Goal: Information Seeking & Learning: Learn about a topic

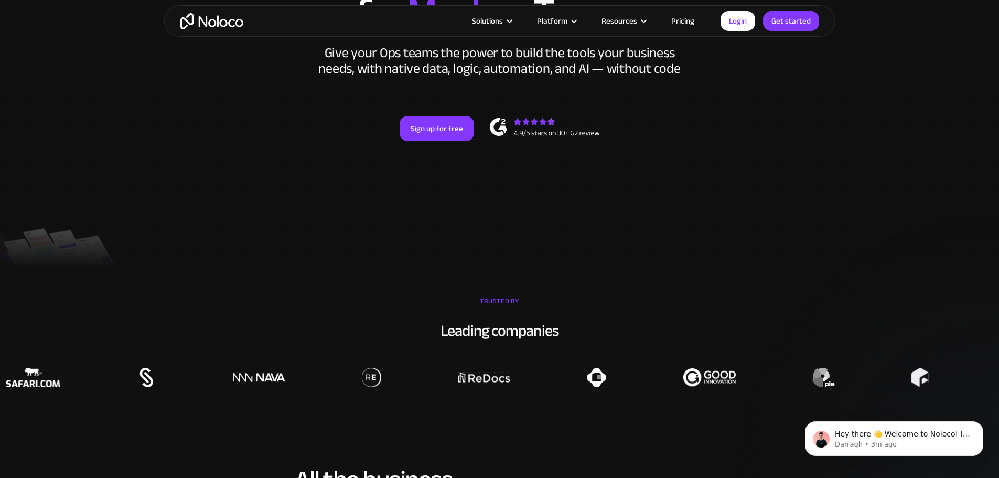
scroll to position [420, 0]
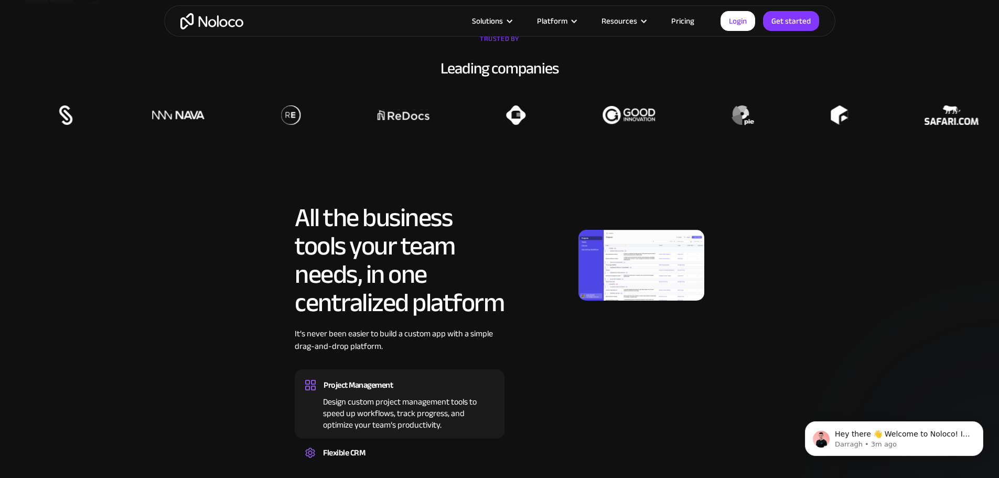
click at [625, 290] on img at bounding box center [642, 265] width 126 height 71
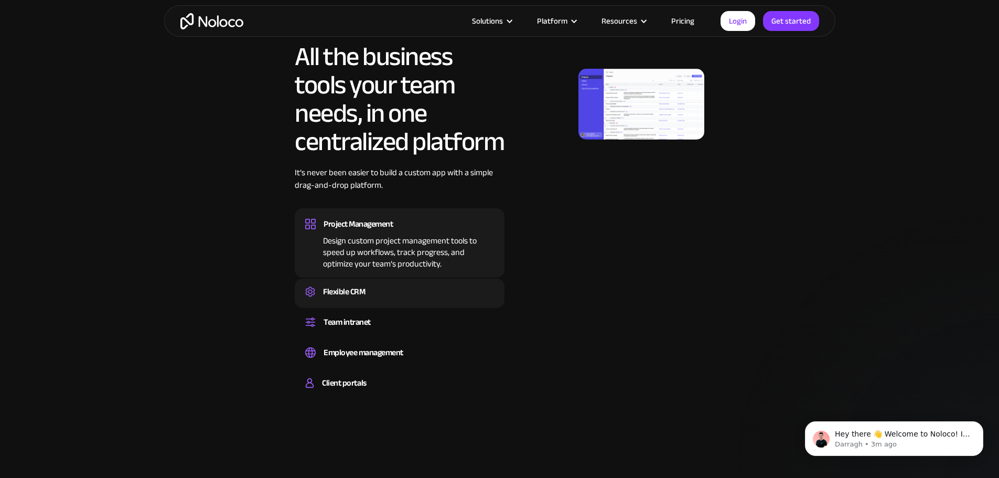
scroll to position [630, 0]
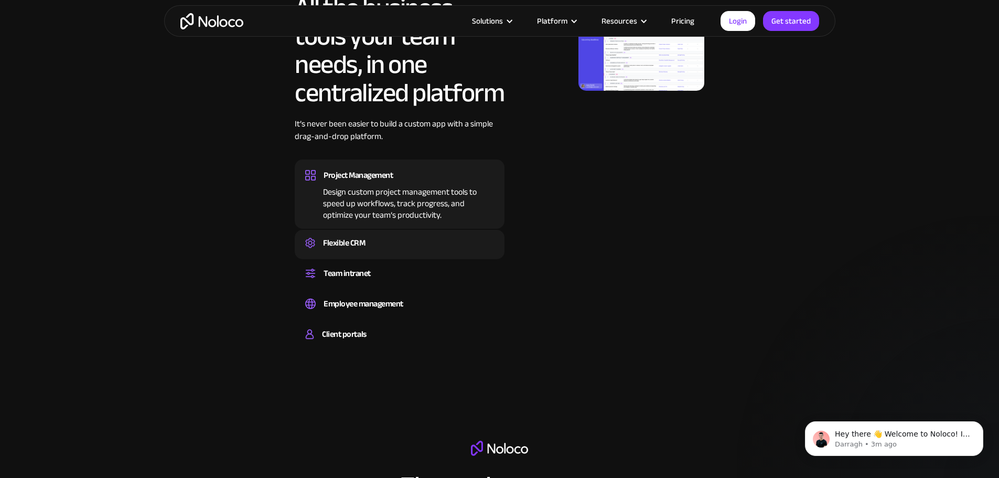
click at [412, 251] on div "Flexible CRM" at bounding box center [399, 243] width 189 height 16
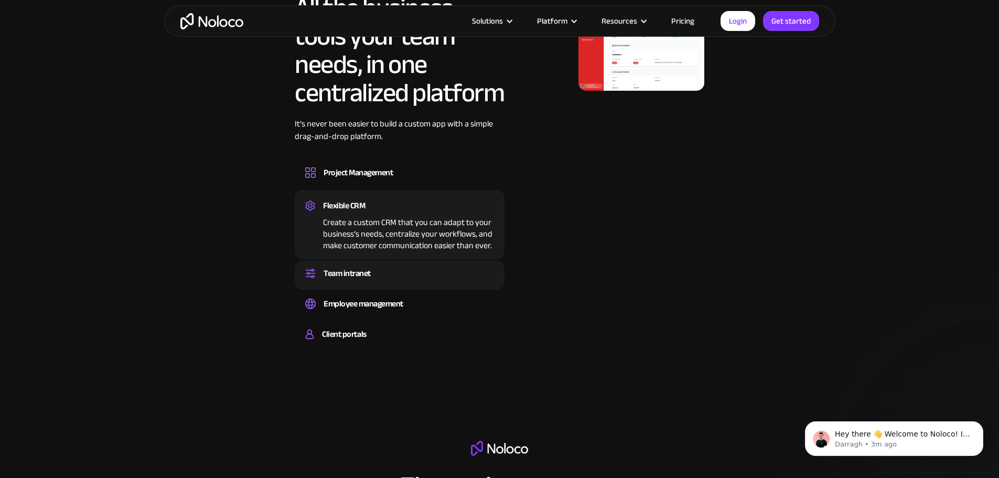
click at [410, 281] on div "Team intranet" at bounding box center [399, 273] width 189 height 16
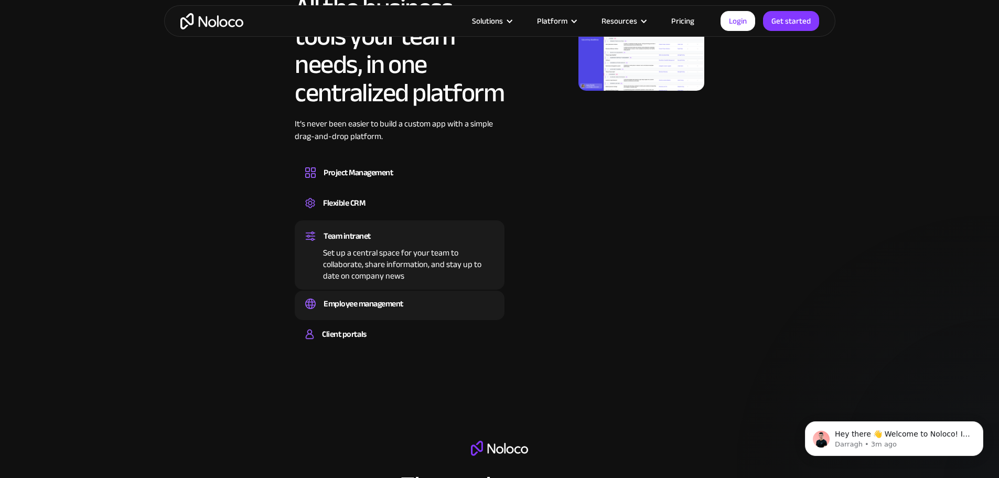
click at [402, 312] on div "Employee management" at bounding box center [364, 304] width 80 height 16
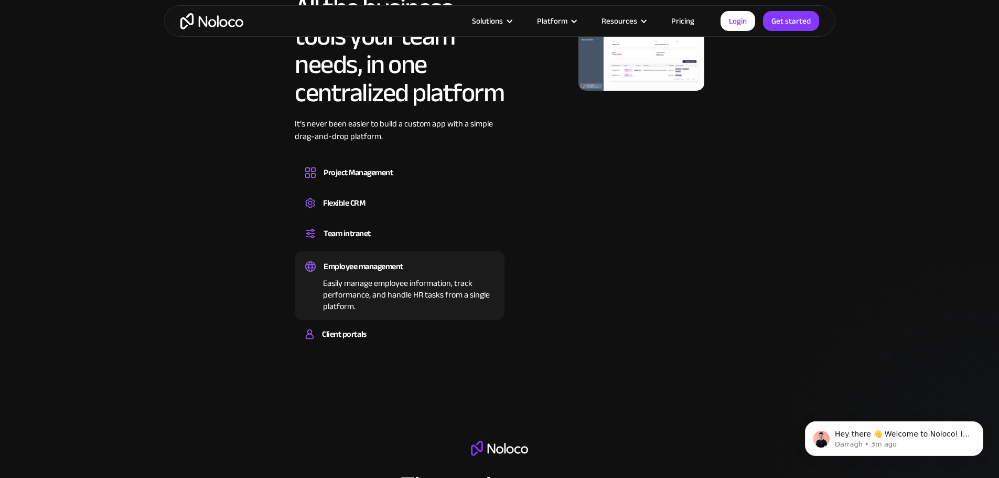
scroll to position [892, 0]
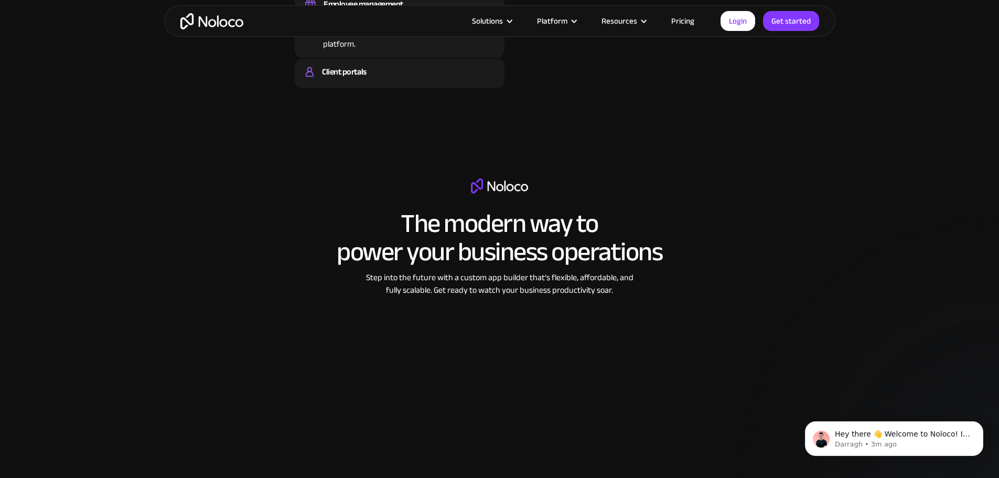
click at [356, 83] on div "Build a secure, fully-branded, and personalized client portal that lets your cu…" at bounding box center [399, 81] width 189 height 3
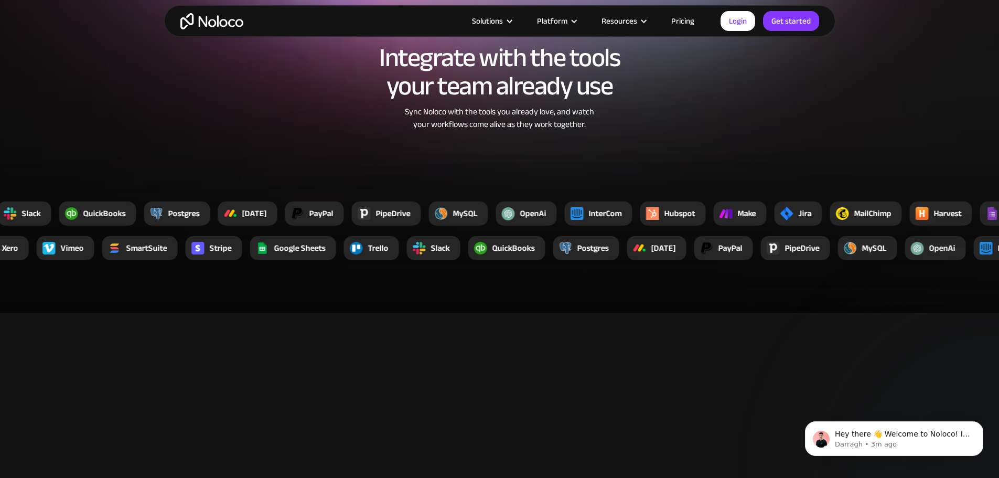
scroll to position [1521, 0]
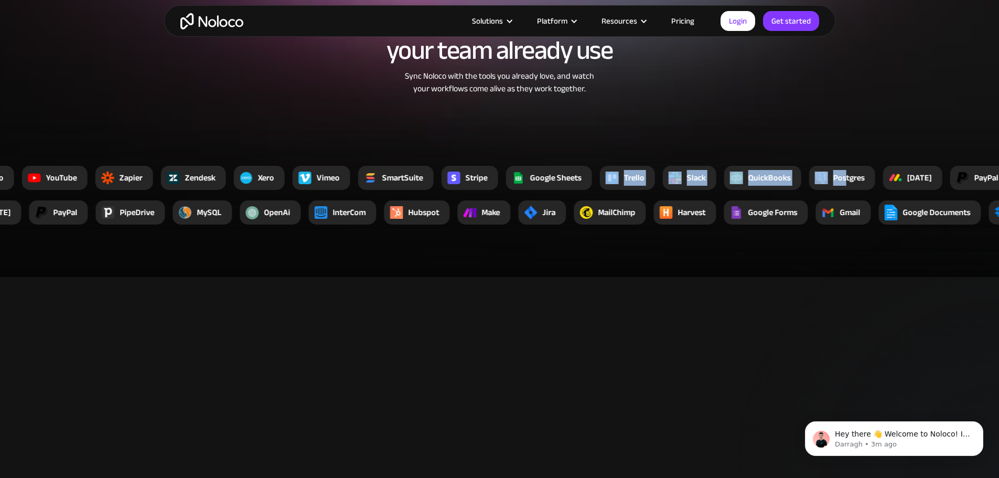
drag, startPoint x: 860, startPoint y: 210, endPoint x: 585, endPoint y: 213, distance: 275.5
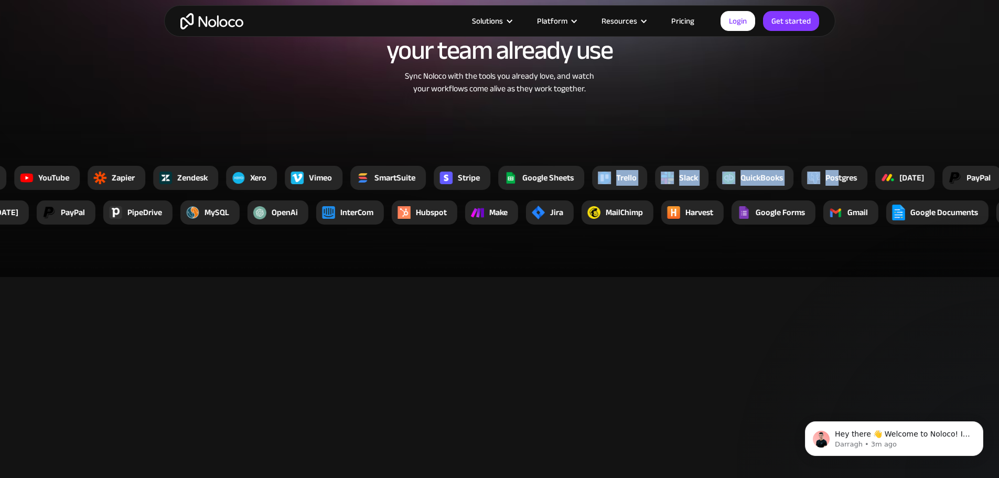
click at [672, 166] on section "Integrate with the tools your team already use Sync Noloco with the tools you a…" at bounding box center [499, 111] width 999 height 332
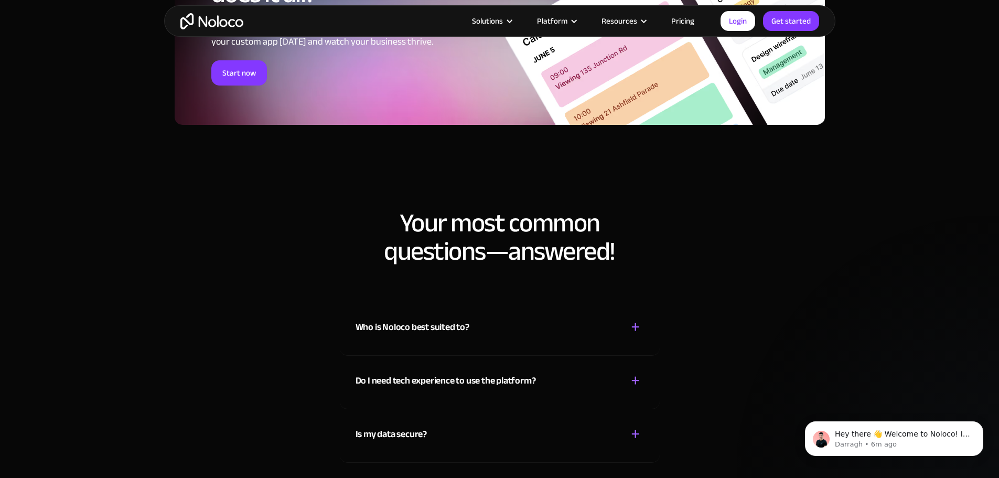
scroll to position [4879, 0]
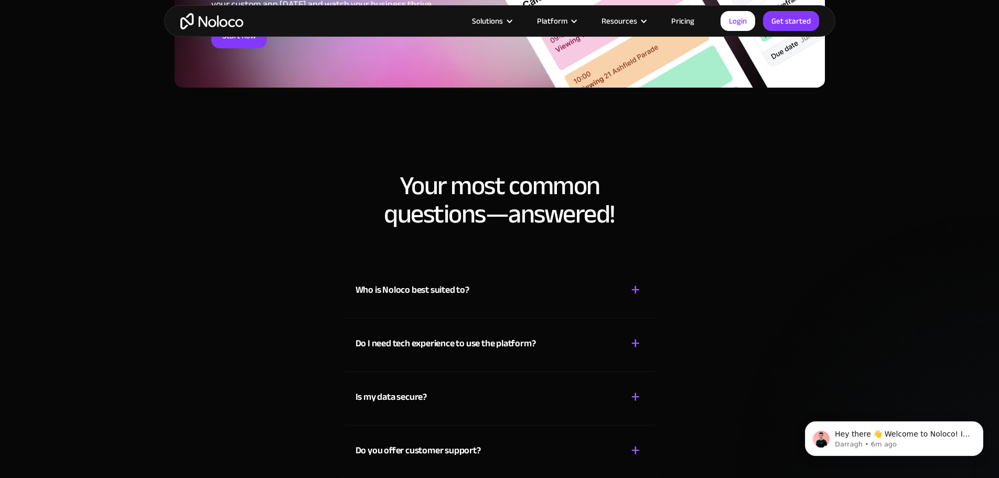
click at [560, 302] on div "Who is Noloco best suited to? + -" at bounding box center [500, 283] width 289 height 37
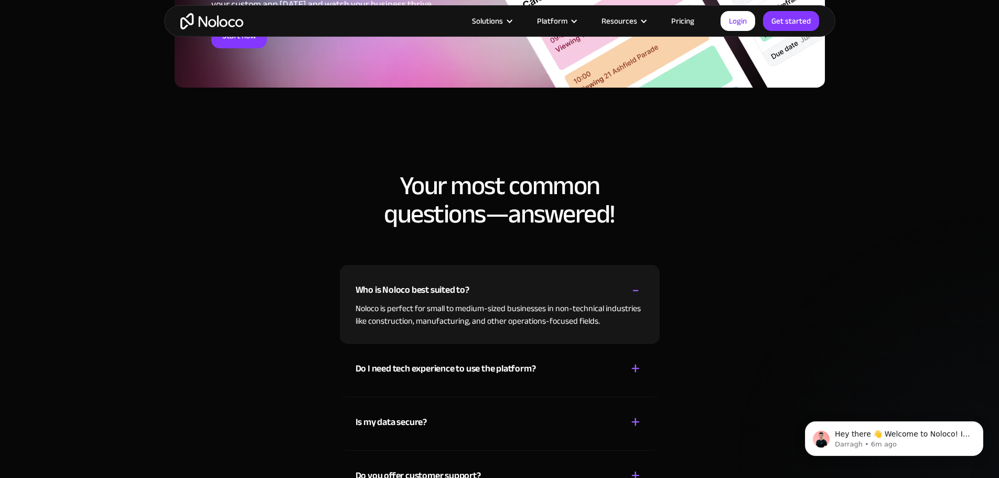
click at [540, 381] on div "Do I need tech experience to use the platform? + -" at bounding box center [500, 362] width 289 height 37
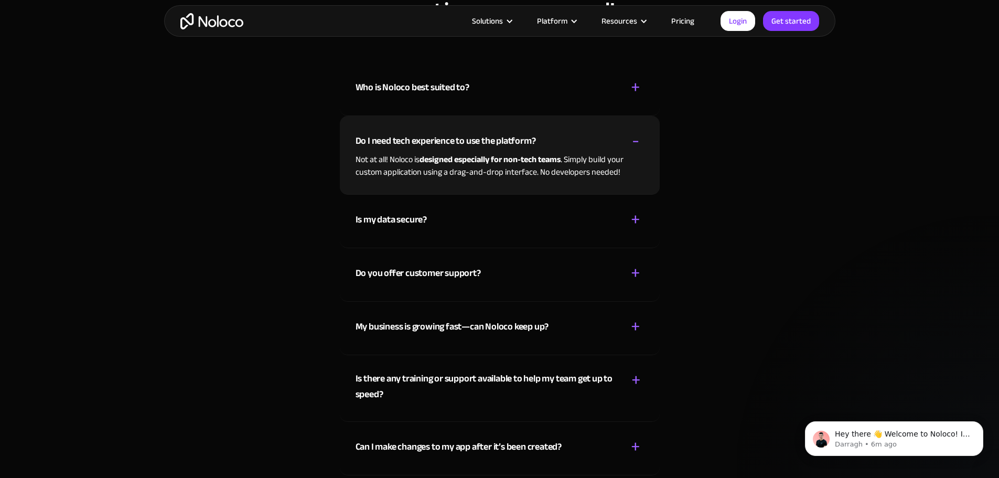
scroll to position [5089, 0]
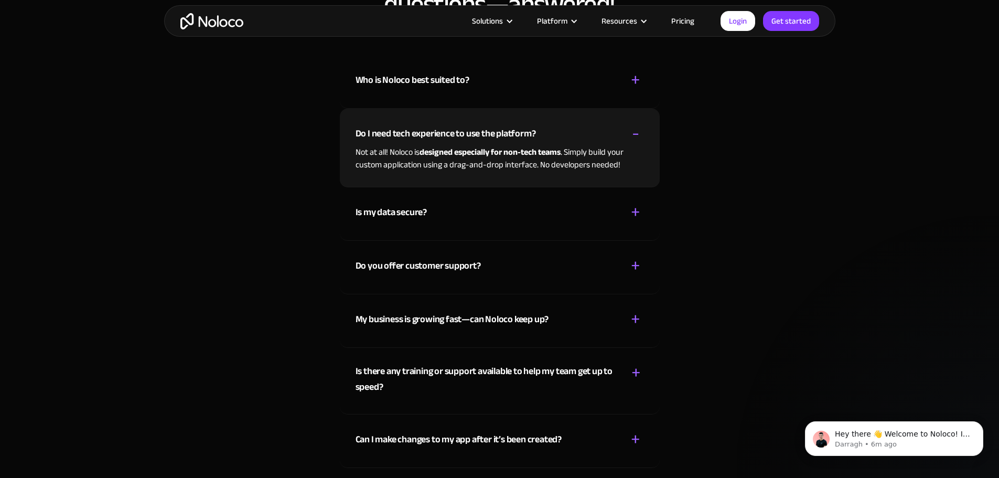
click at [566, 225] on div "Is my data secure? + -" at bounding box center [500, 205] width 289 height 37
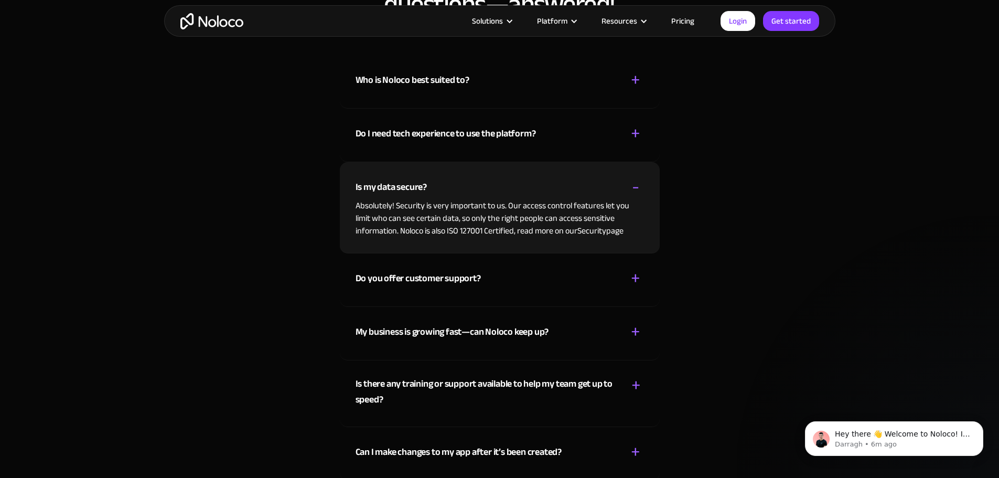
click at [632, 196] on div "-" at bounding box center [635, 187] width 7 height 18
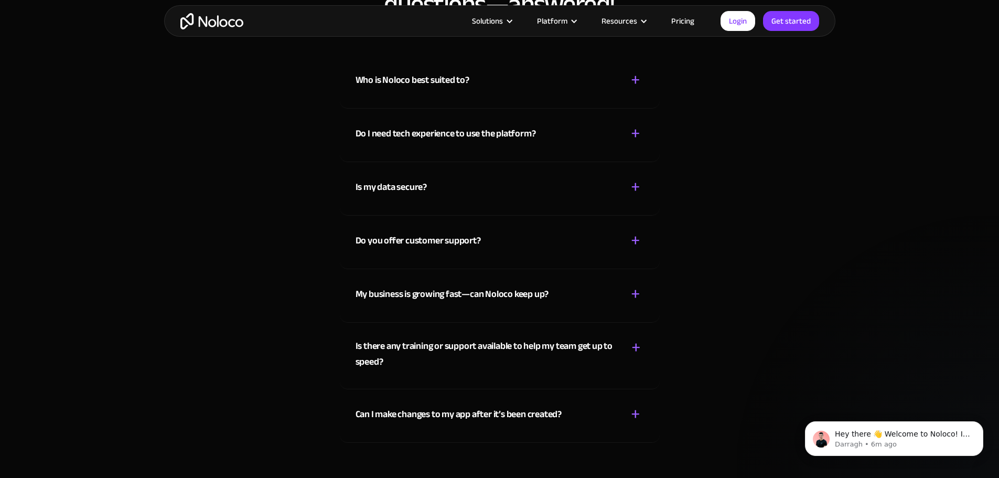
click at [625, 306] on div "My business is growing fast—can Noloco keep up? + -" at bounding box center [500, 287] width 289 height 37
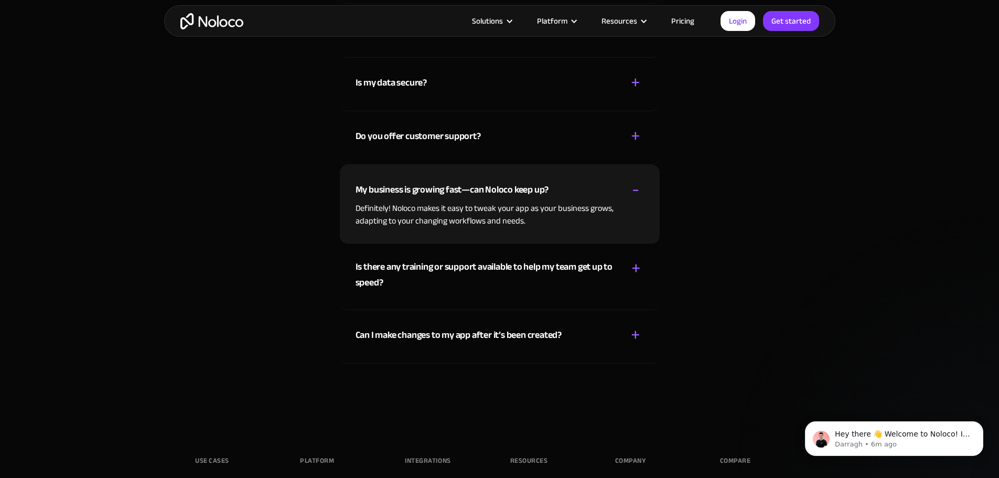
scroll to position [5194, 0]
click at [625, 293] on div "Is there any training or support available to help my team get up to speed? + -" at bounding box center [500, 268] width 289 height 50
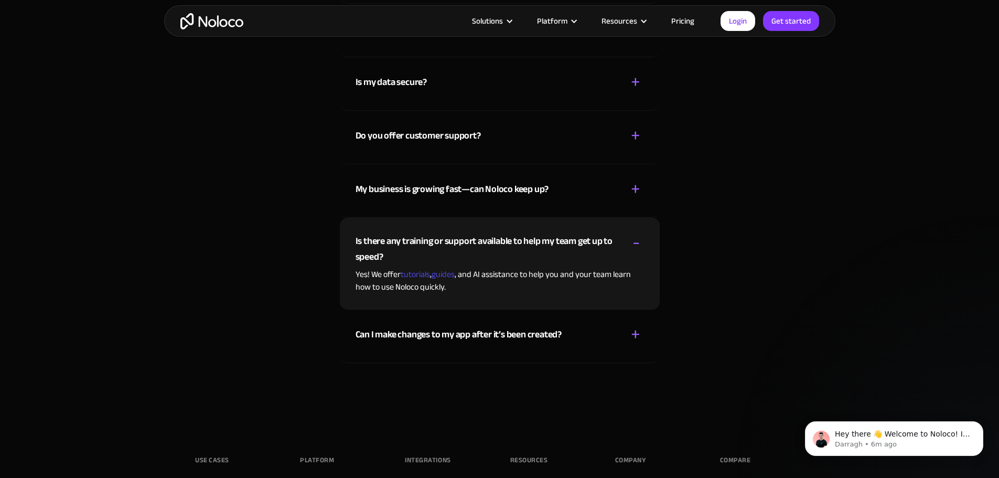
click at [634, 252] on div "-" at bounding box center [636, 242] width 7 height 18
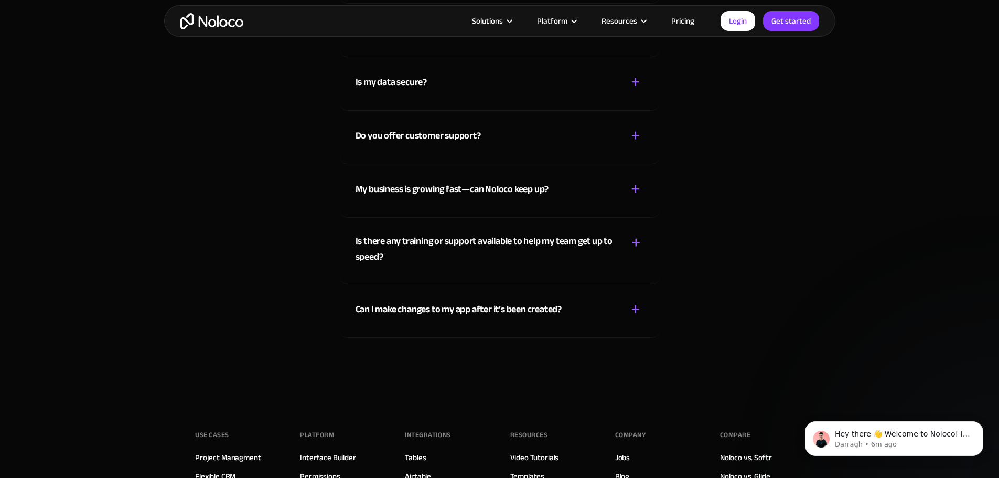
click at [637, 318] on div "+" at bounding box center [635, 309] width 9 height 18
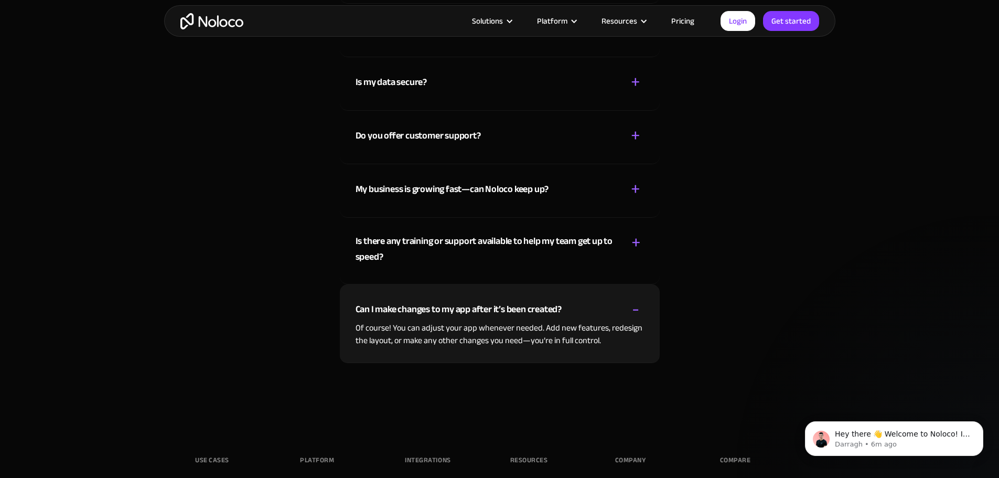
click at [636, 318] on div "-" at bounding box center [635, 309] width 7 height 18
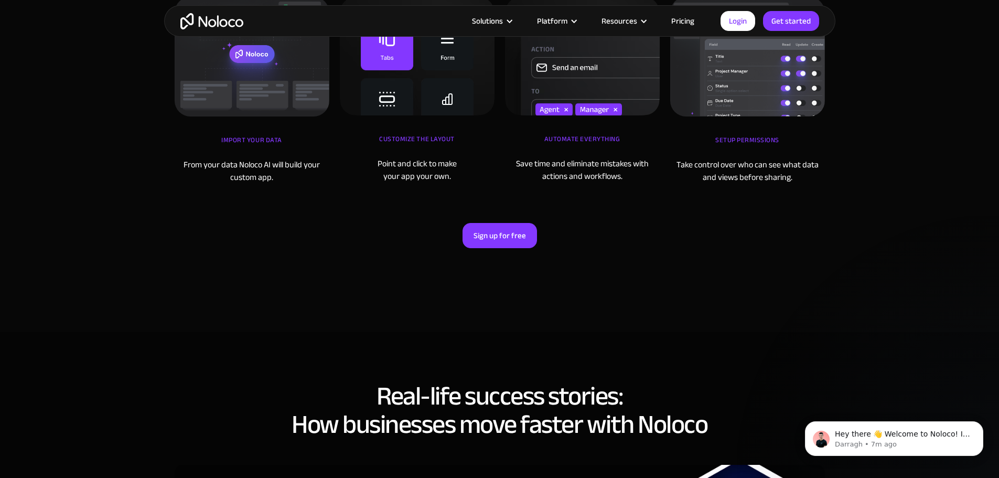
scroll to position [2924, 0]
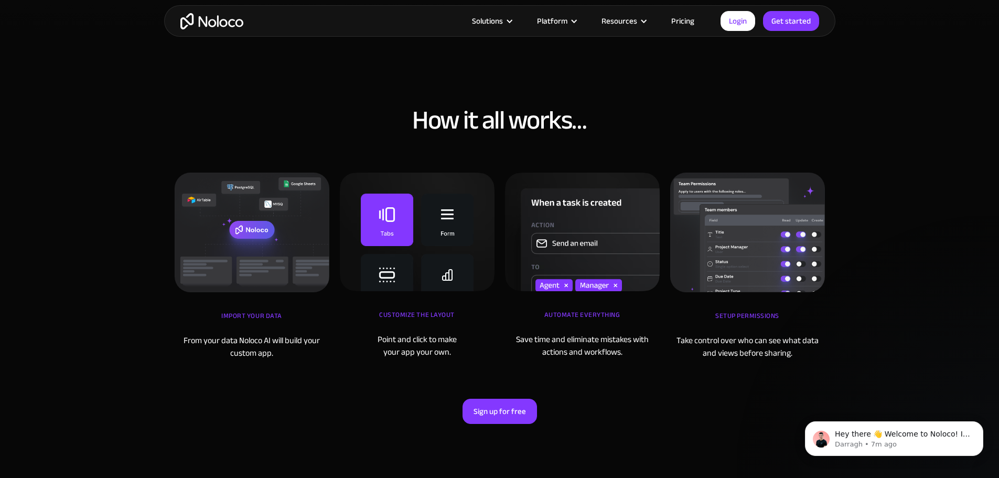
click at [251, 257] on img at bounding box center [252, 233] width 155 height 120
click at [276, 359] on div "From your data Noloco AI will build your custom app." at bounding box center [252, 346] width 155 height 25
click at [0, 0] on link "Get started" at bounding box center [0, 0] width 0 height 0
